Goal: Information Seeking & Learning: Find specific fact

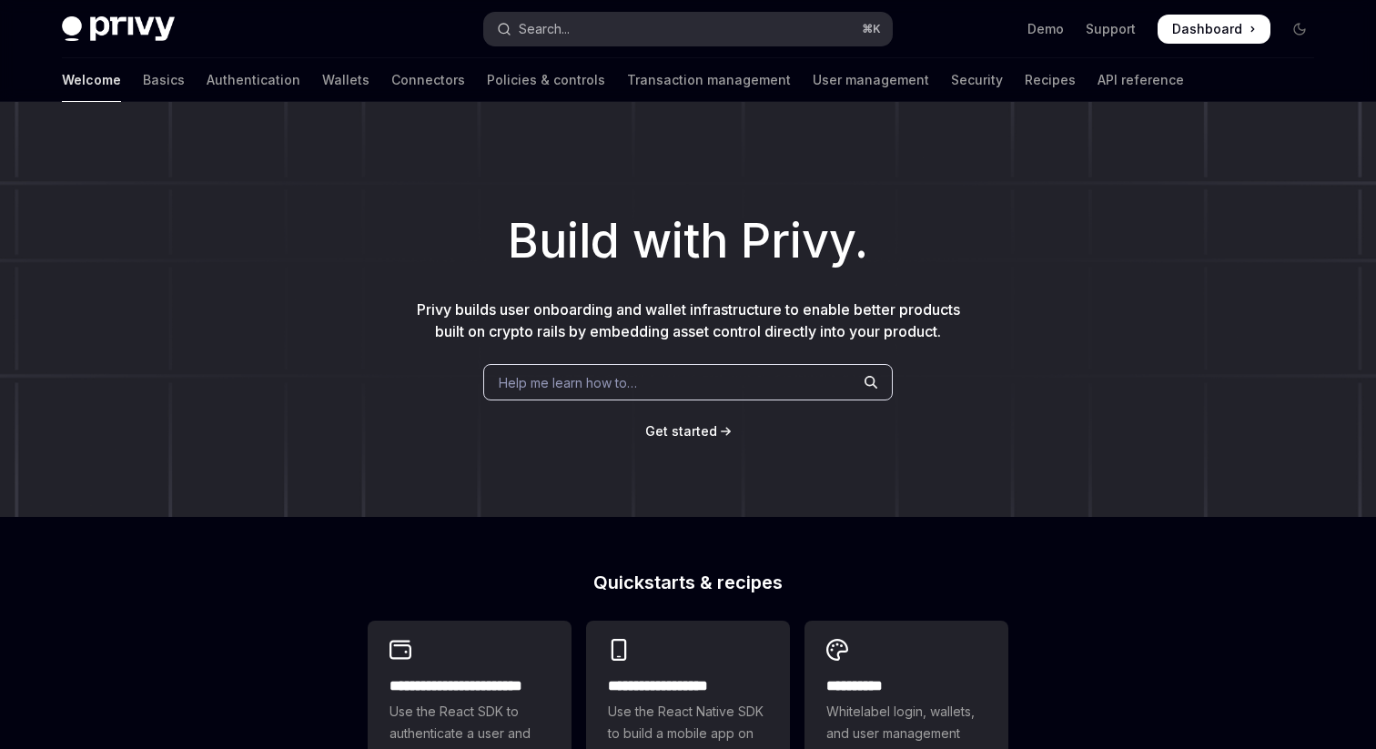
click at [597, 23] on button "Search... ⌘ K" at bounding box center [688, 29] width 408 height 33
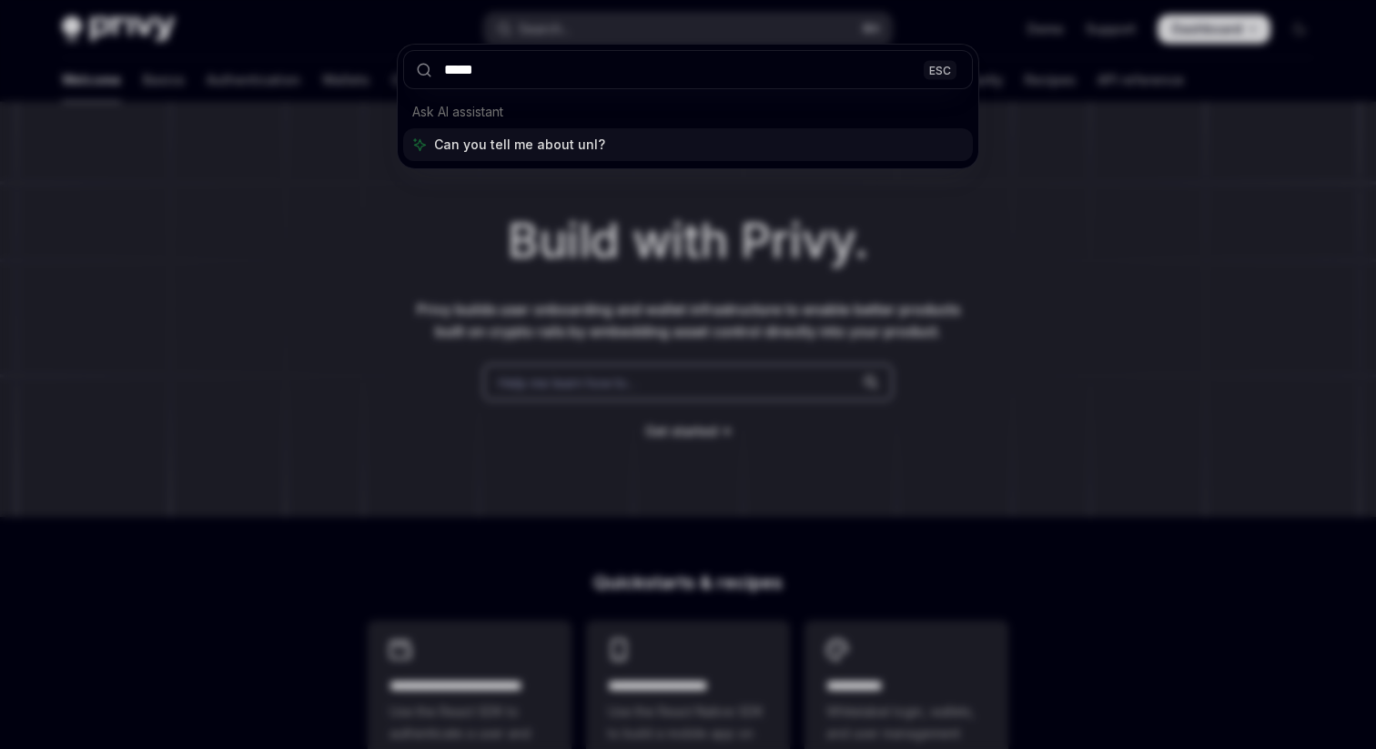
type input "******"
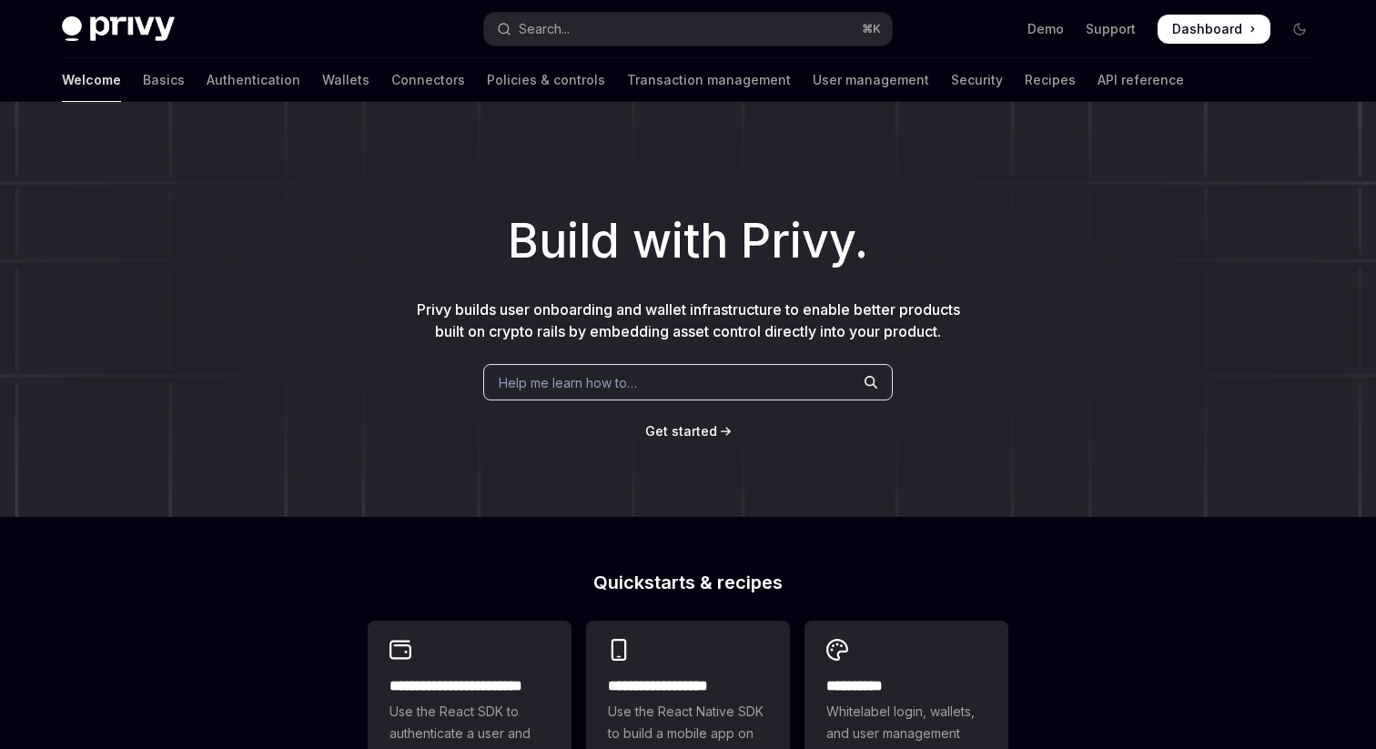
type textarea "*"
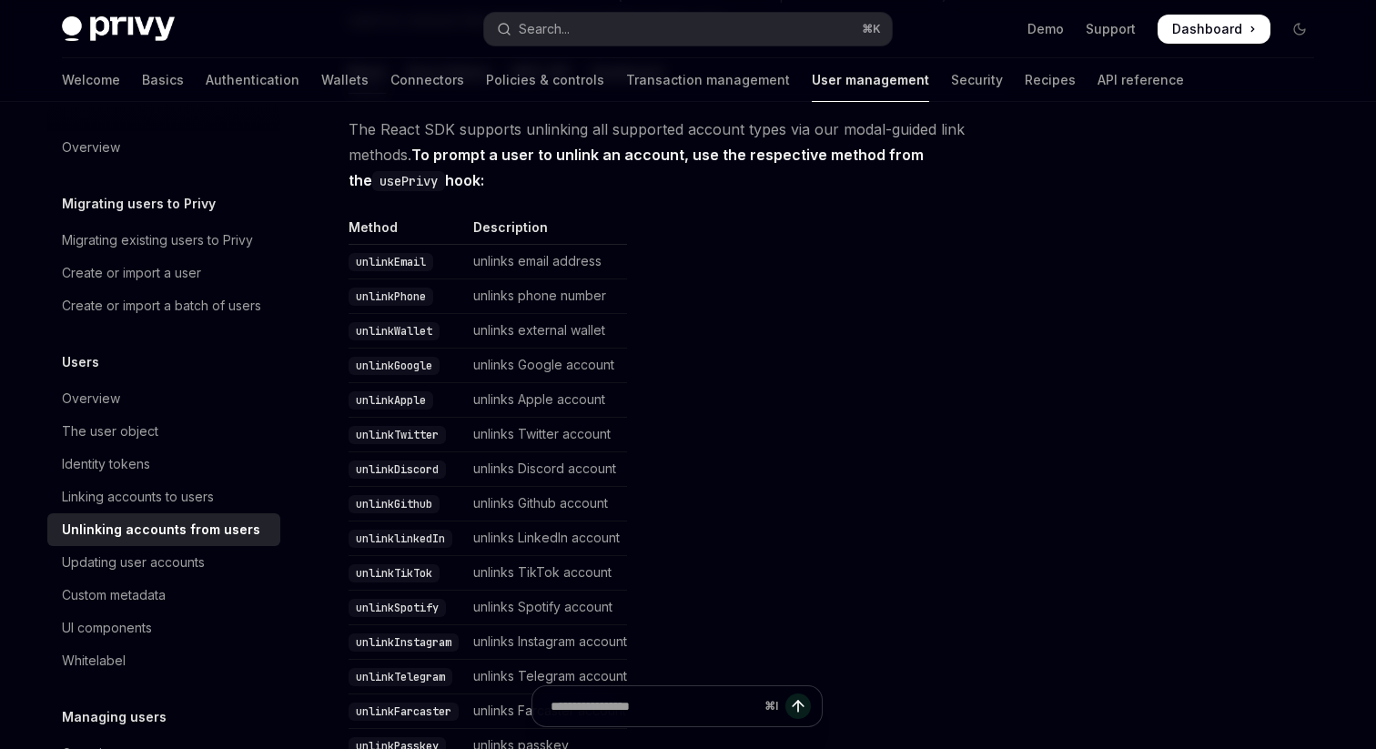
scroll to position [344, 0]
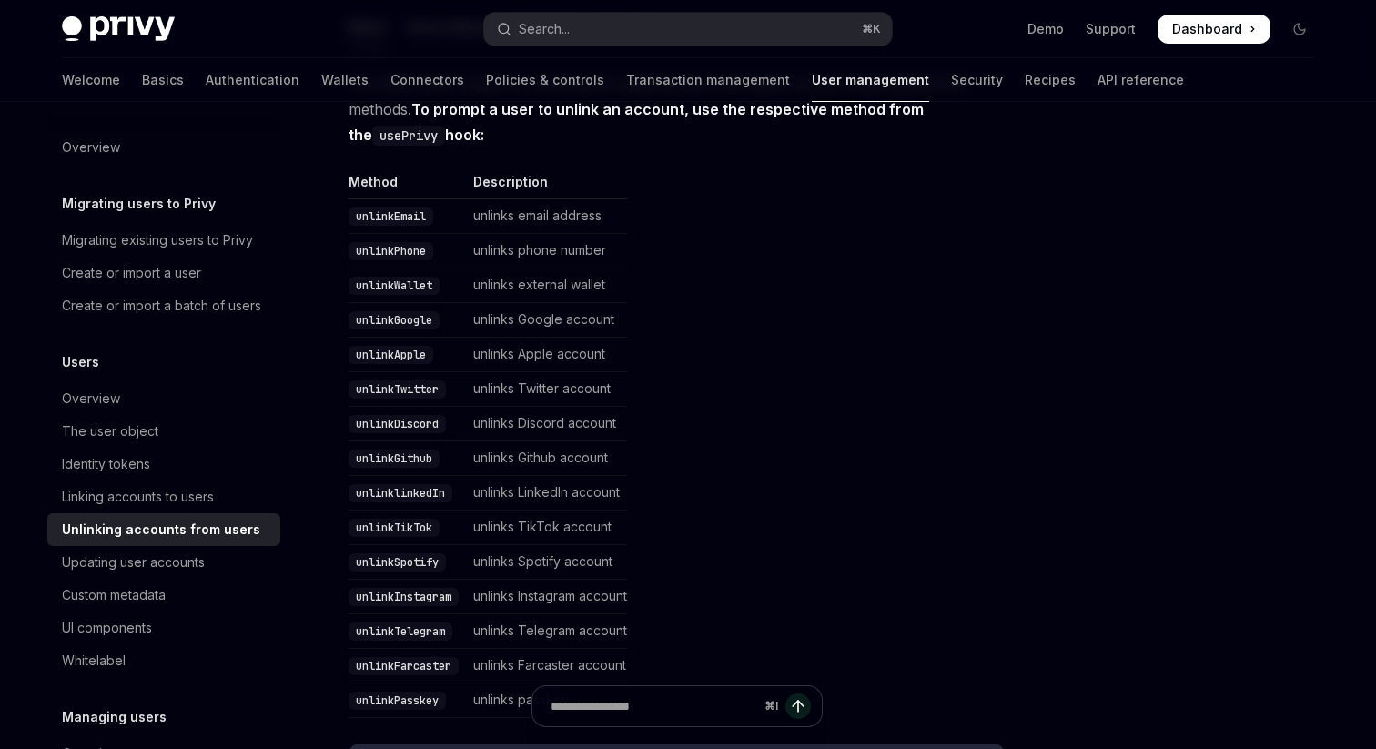
click at [391, 133] on code "usePrivy" at bounding box center [408, 136] width 73 height 20
copy code "usePrivy"
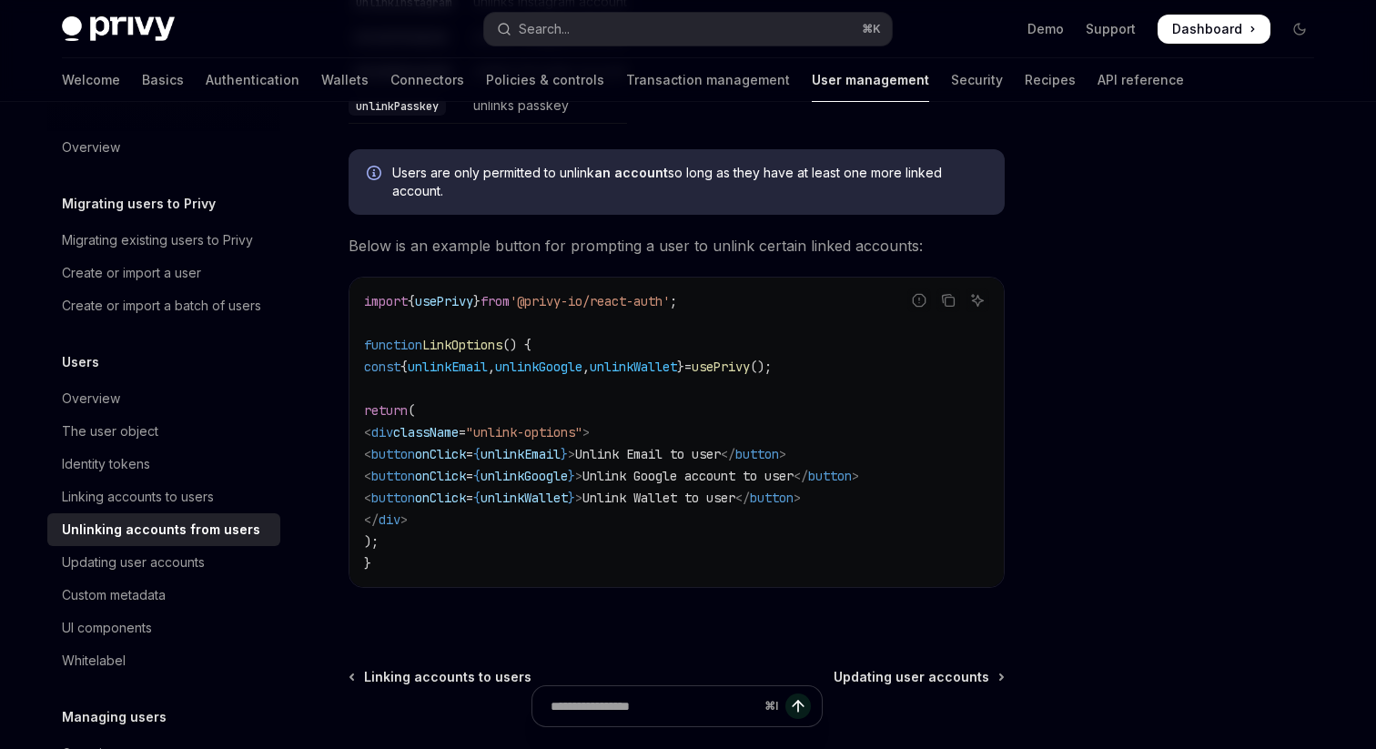
scroll to position [939, 0]
